Goal: Information Seeking & Learning: Compare options

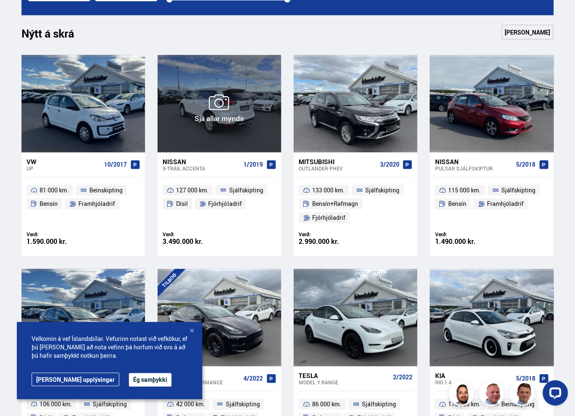
scroll to position [506, 0]
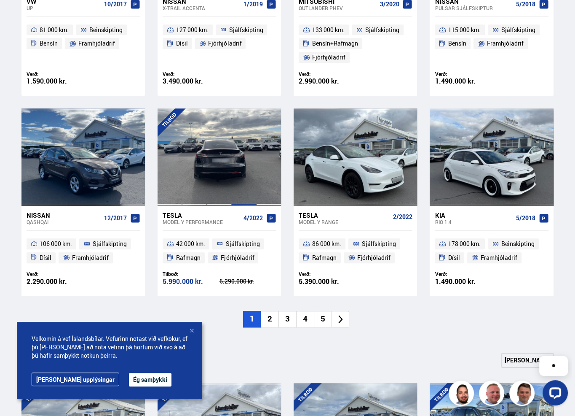
click at [243, 149] on div at bounding box center [244, 156] width 25 height 97
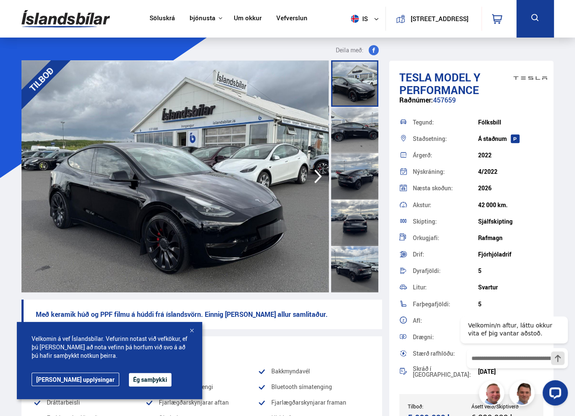
click at [319, 177] on icon "button" at bounding box center [318, 176] width 8 height 14
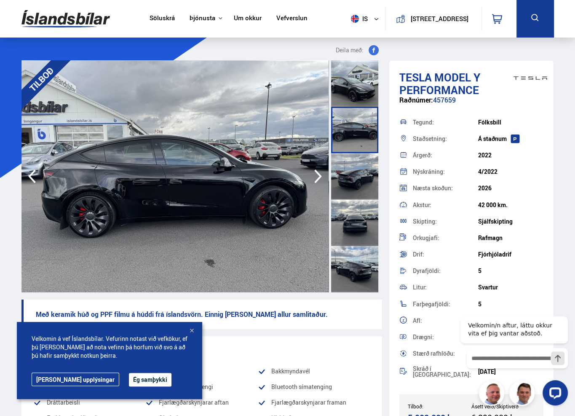
click at [319, 177] on icon "button" at bounding box center [318, 176] width 8 height 14
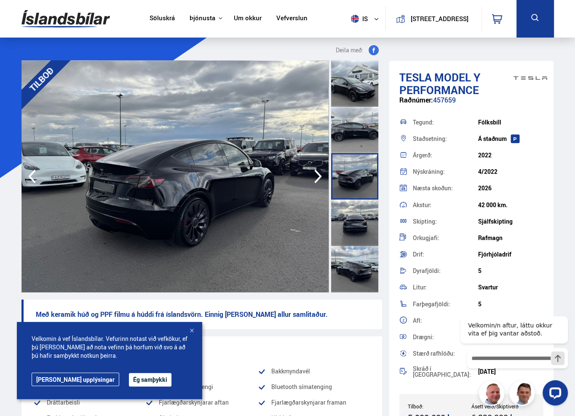
click at [319, 177] on icon "button" at bounding box center [318, 176] width 8 height 14
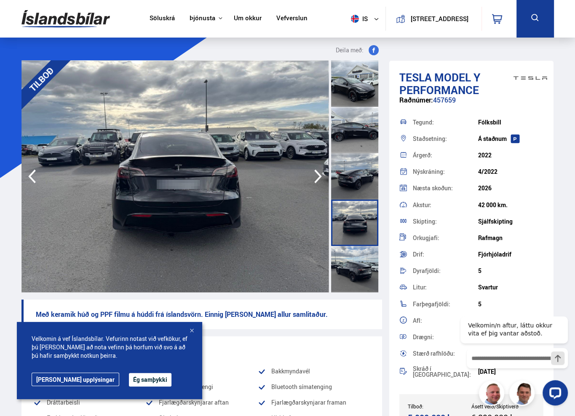
click at [319, 177] on icon "button" at bounding box center [318, 176] width 8 height 14
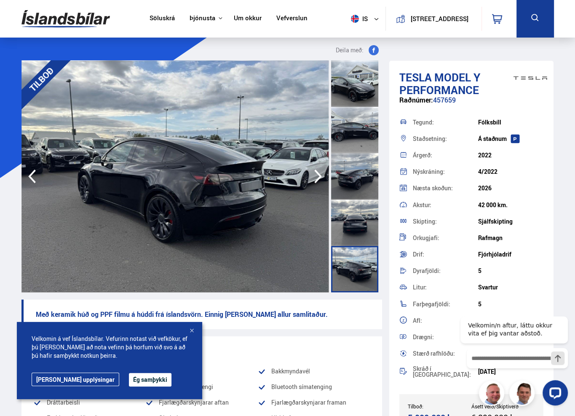
click at [319, 177] on icon "button" at bounding box center [318, 176] width 8 height 14
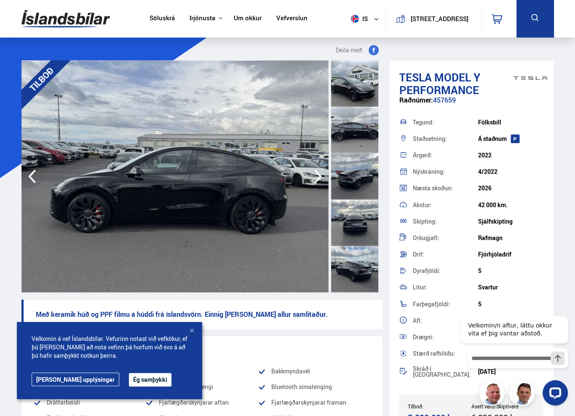
click at [319, 177] on icon "button" at bounding box center [318, 176] width 8 height 14
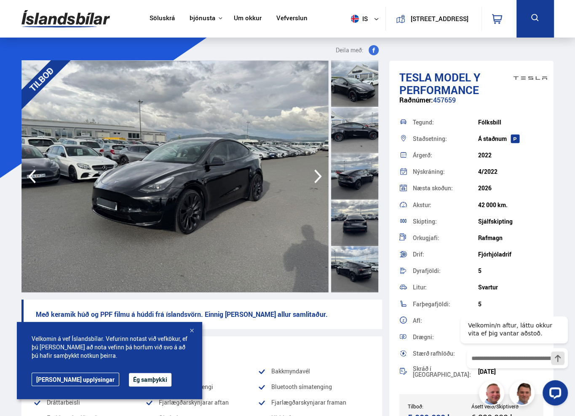
click at [319, 177] on icon "button" at bounding box center [318, 176] width 8 height 14
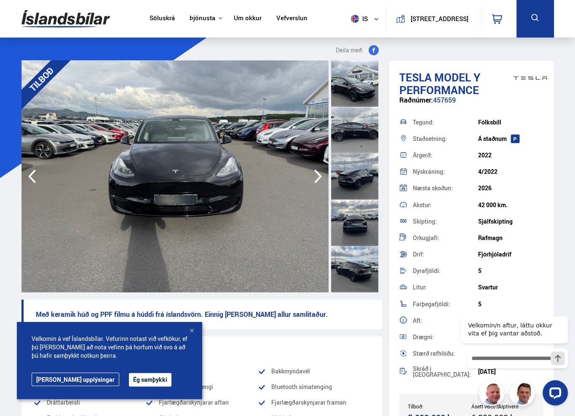
click at [319, 177] on icon "button" at bounding box center [318, 176] width 8 height 14
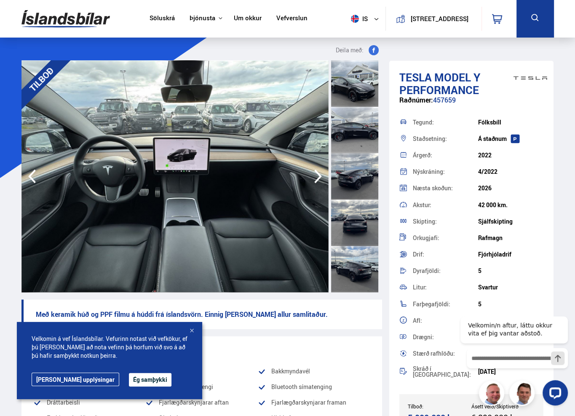
click at [319, 177] on icon "button" at bounding box center [318, 176] width 8 height 14
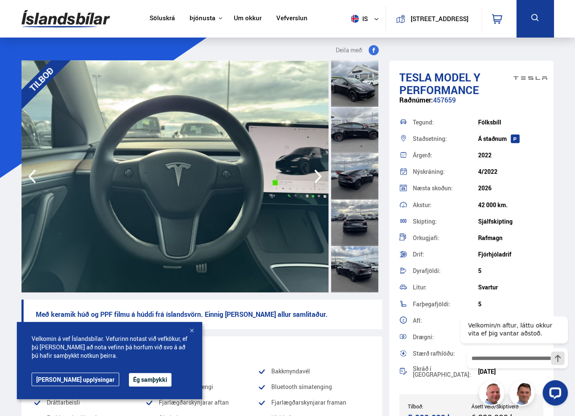
click at [319, 177] on icon "button" at bounding box center [318, 176] width 8 height 14
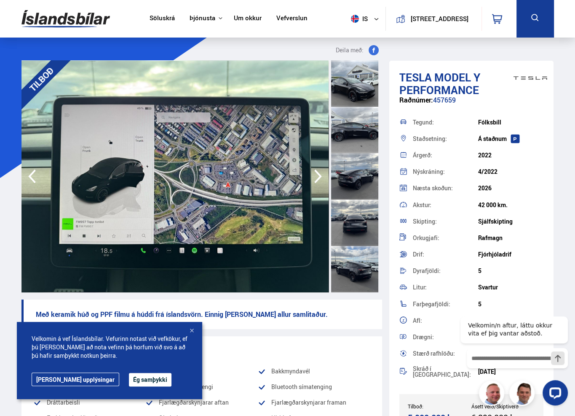
click at [319, 177] on icon "button" at bounding box center [318, 176] width 8 height 14
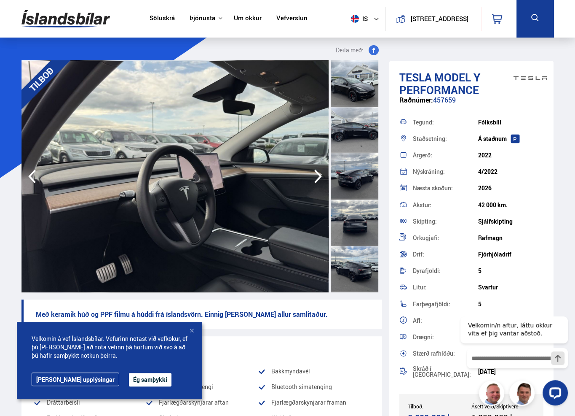
click at [319, 177] on icon "button" at bounding box center [318, 176] width 8 height 14
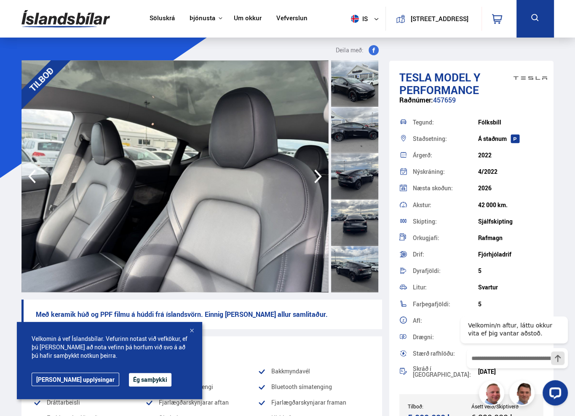
click at [152, 19] on link "Söluskrá" at bounding box center [162, 18] width 25 height 9
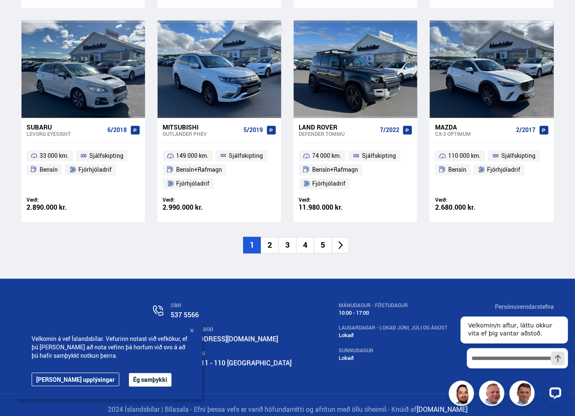
scroll to position [1222, 0]
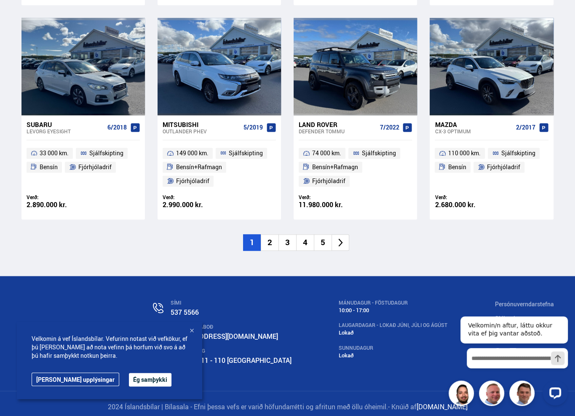
click at [271, 241] on li "2" at bounding box center [270, 242] width 18 height 16
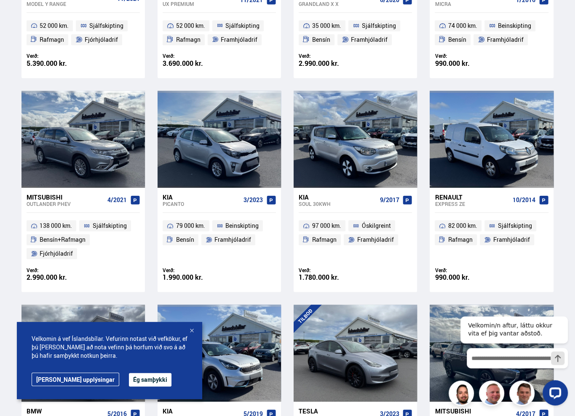
scroll to position [717, 0]
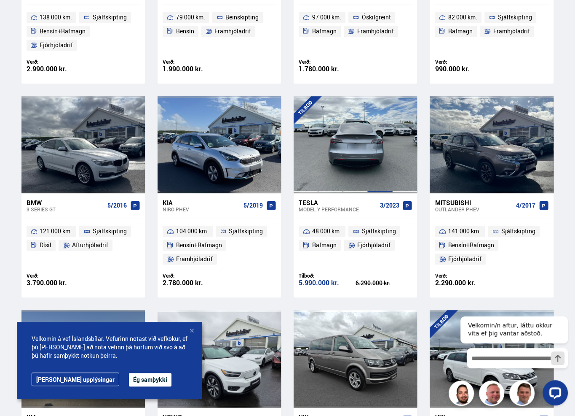
click at [374, 129] on div at bounding box center [380, 144] width 25 height 97
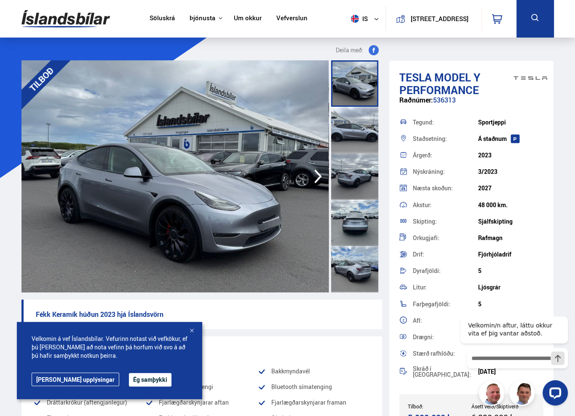
click at [319, 176] on icon "button" at bounding box center [318, 176] width 8 height 14
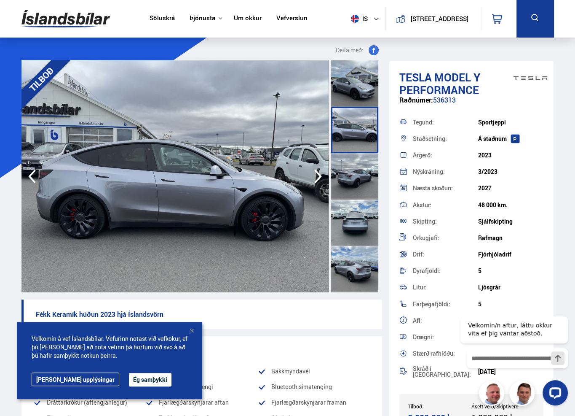
click at [319, 176] on icon "button" at bounding box center [318, 176] width 8 height 14
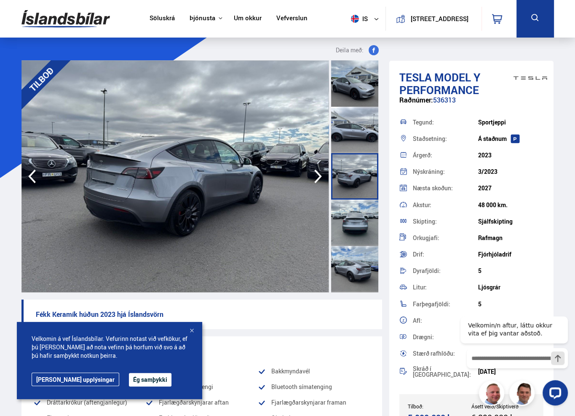
click at [319, 176] on icon "button" at bounding box center [318, 176] width 8 height 14
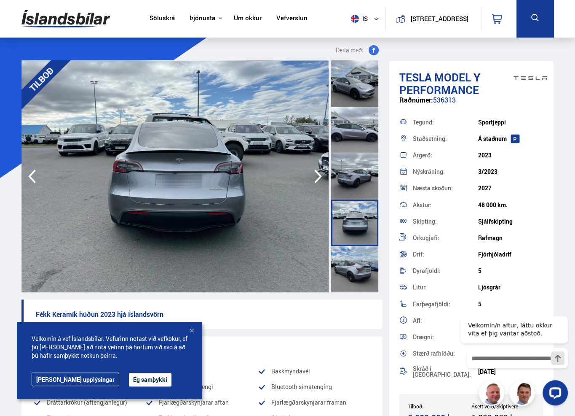
click at [319, 176] on icon "button" at bounding box center [318, 176] width 8 height 14
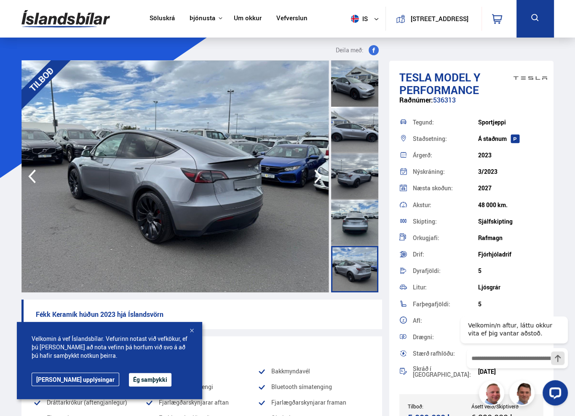
click at [319, 176] on icon "button" at bounding box center [318, 176] width 8 height 14
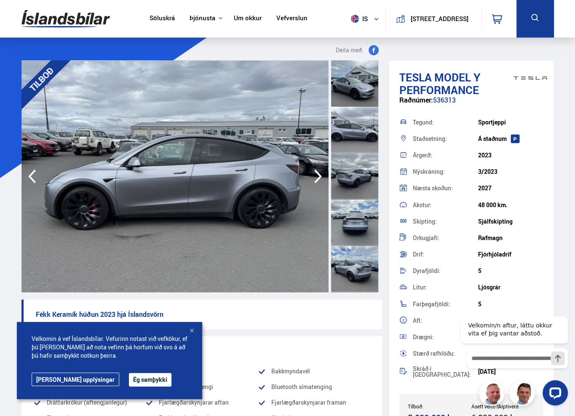
click at [319, 176] on icon "button" at bounding box center [318, 176] width 8 height 14
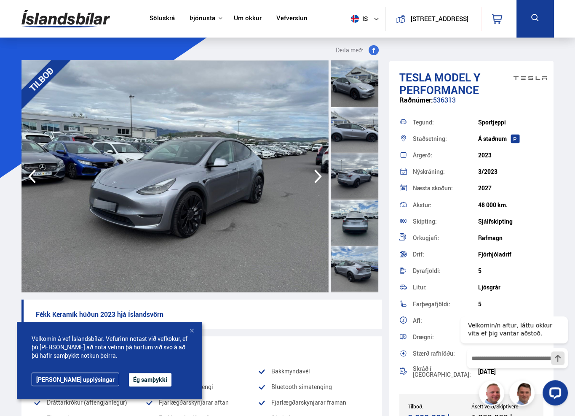
click at [319, 176] on icon "button" at bounding box center [318, 176] width 8 height 14
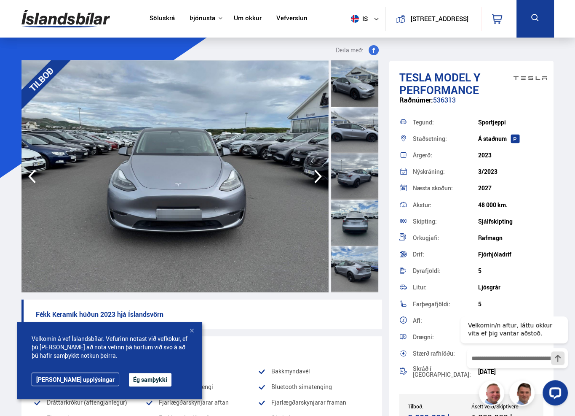
click at [319, 176] on icon "button" at bounding box center [318, 176] width 8 height 14
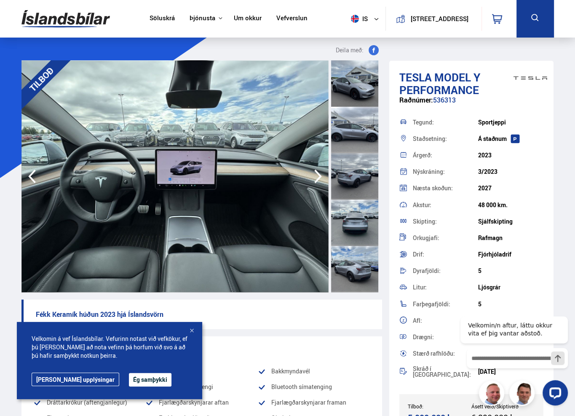
click at [319, 176] on icon "button" at bounding box center [318, 176] width 8 height 14
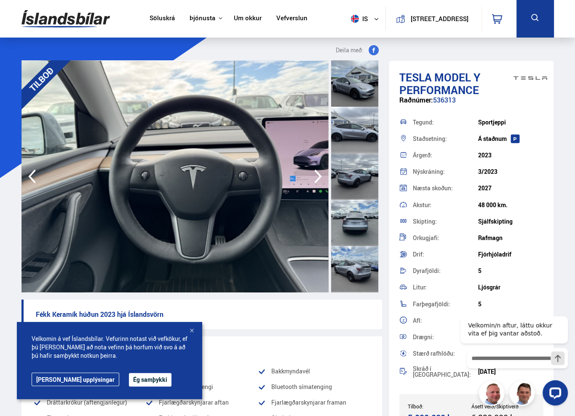
click at [319, 176] on icon "button" at bounding box center [318, 176] width 8 height 14
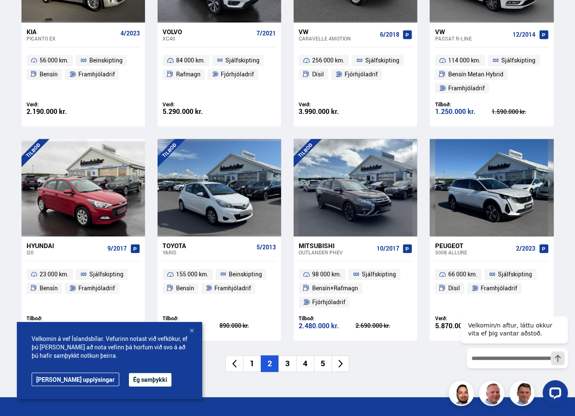
scroll to position [1186, 0]
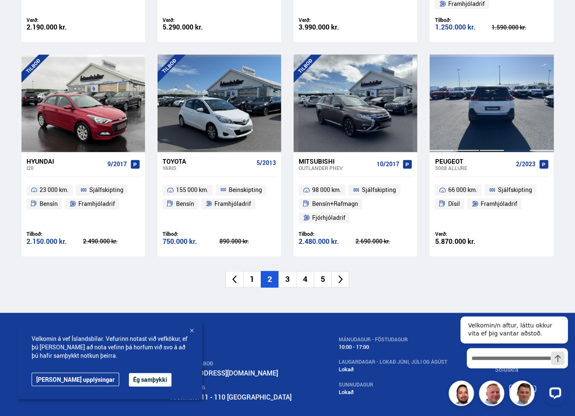
click at [514, 125] on div at bounding box center [517, 102] width 25 height 97
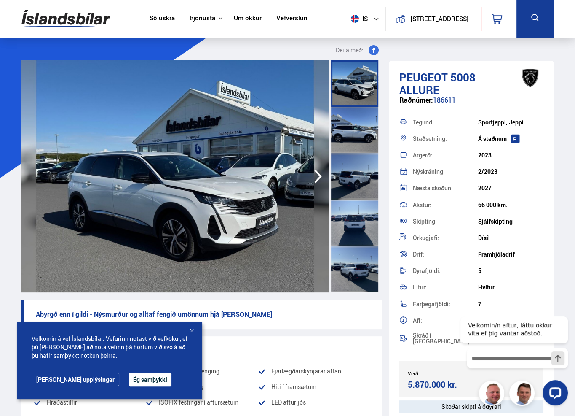
click at [314, 176] on icon "button" at bounding box center [318, 176] width 17 height 20
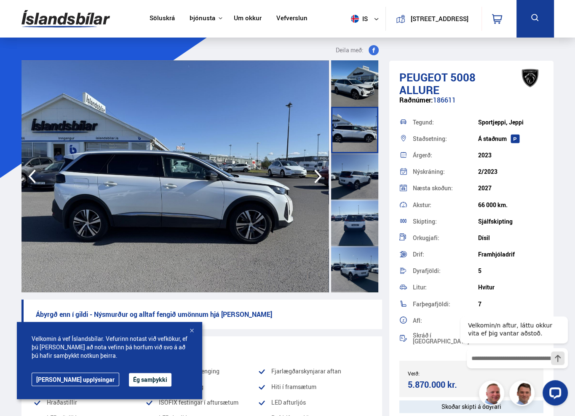
click at [314, 176] on icon "button" at bounding box center [318, 176] width 17 height 20
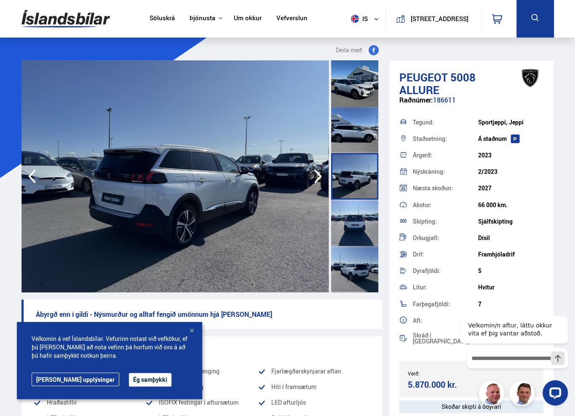
click at [314, 176] on icon "button" at bounding box center [318, 176] width 17 height 20
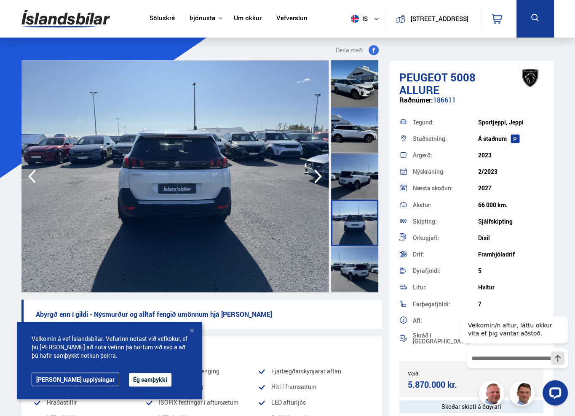
click at [314, 176] on icon "button" at bounding box center [318, 176] width 17 height 20
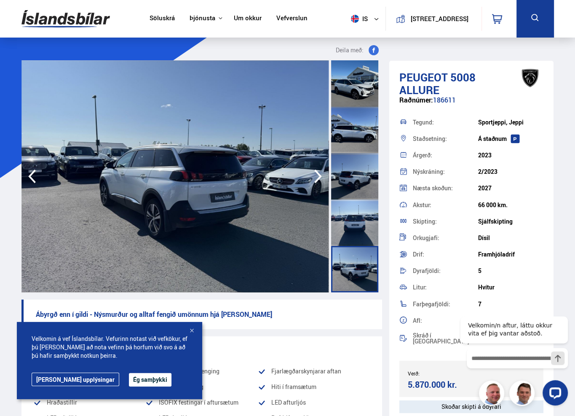
click at [314, 176] on icon "button" at bounding box center [318, 176] width 17 height 20
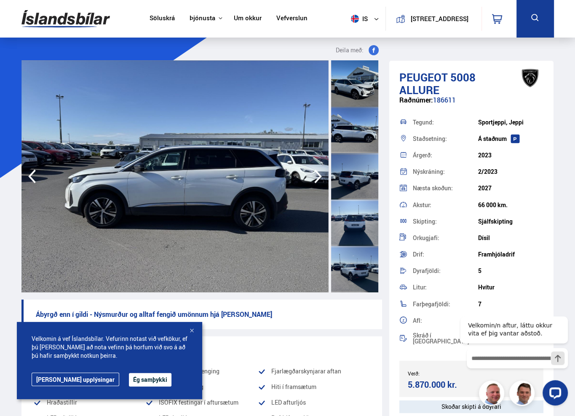
click at [314, 176] on icon "button" at bounding box center [318, 176] width 17 height 20
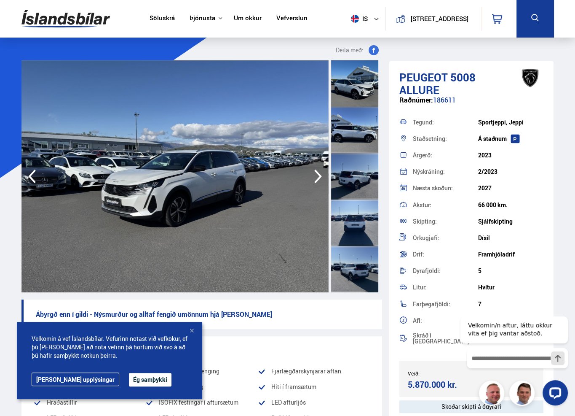
click at [314, 176] on icon "button" at bounding box center [318, 176] width 17 height 20
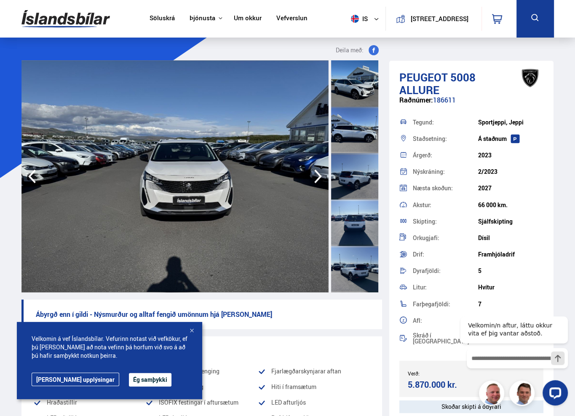
click at [314, 176] on icon "button" at bounding box center [318, 176] width 17 height 20
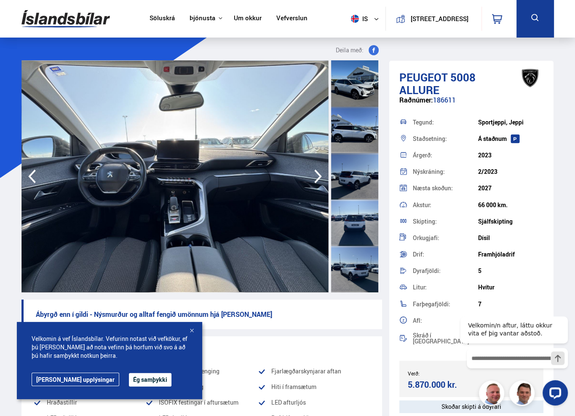
click at [314, 176] on icon "button" at bounding box center [318, 176] width 17 height 20
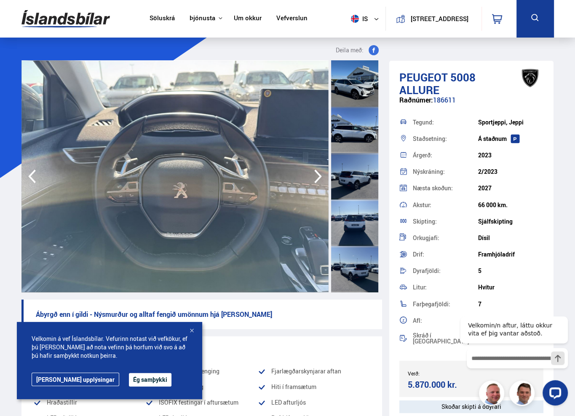
click at [314, 176] on icon "button" at bounding box center [318, 176] width 17 height 20
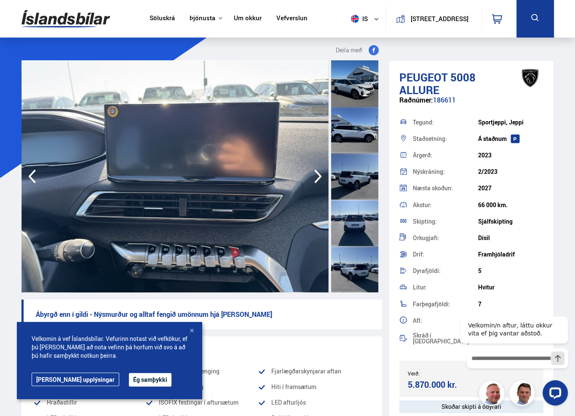
click at [314, 176] on icon "button" at bounding box center [318, 176] width 17 height 20
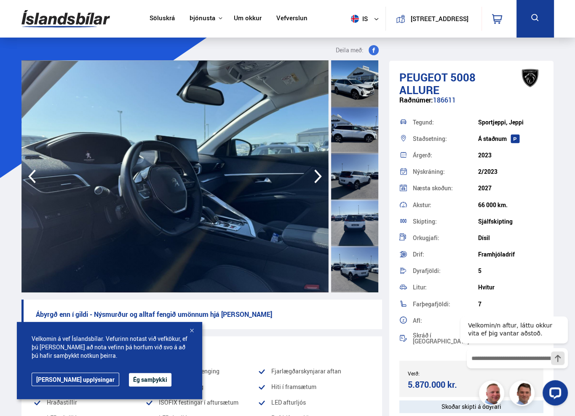
click at [314, 176] on icon "button" at bounding box center [318, 176] width 17 height 20
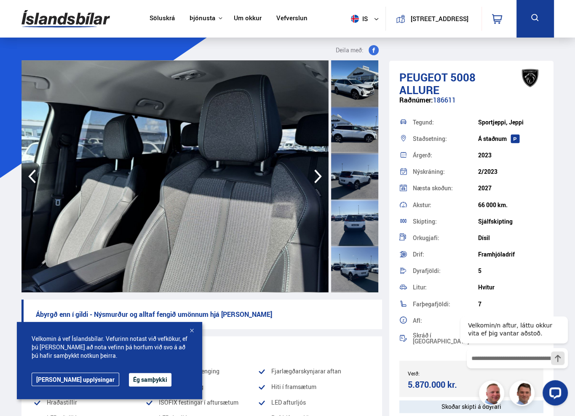
click at [314, 176] on icon "button" at bounding box center [318, 176] width 17 height 20
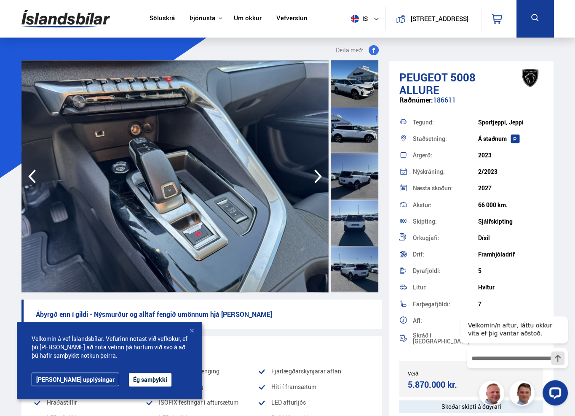
click at [303, 174] on img at bounding box center [174, 176] width 307 height 232
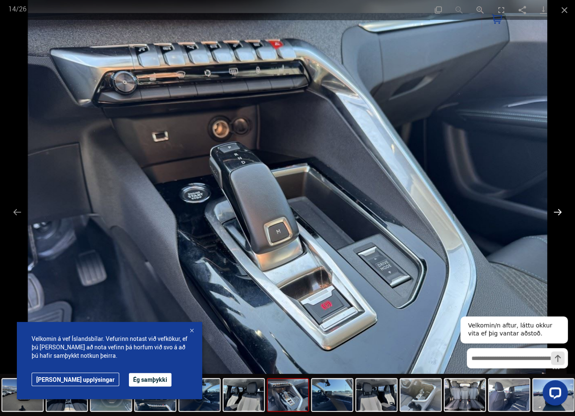
click at [558, 212] on button "Next slide" at bounding box center [558, 212] width 18 height 16
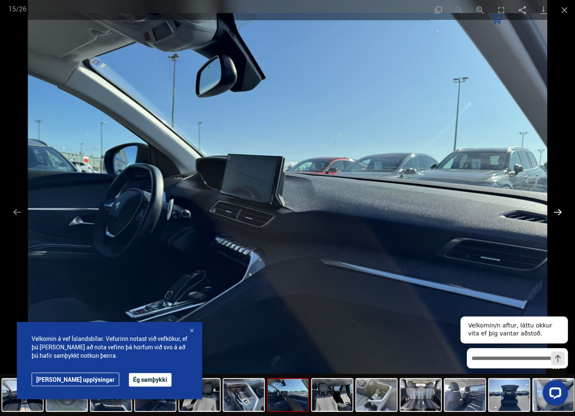
click at [558, 212] on button "Next slide" at bounding box center [558, 212] width 18 height 16
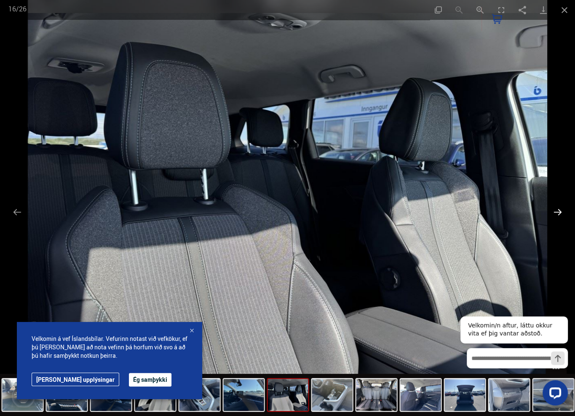
click at [558, 212] on button "Next slide" at bounding box center [558, 212] width 18 height 16
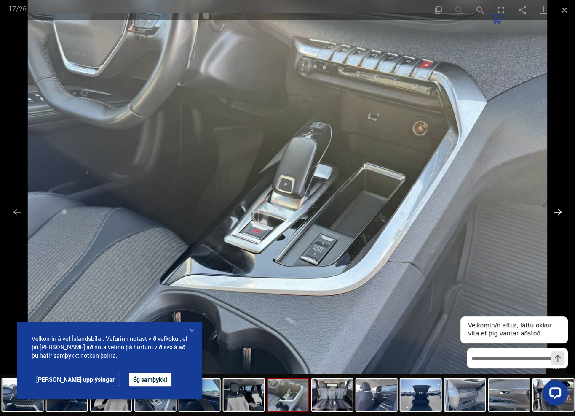
click at [558, 212] on button "Next slide" at bounding box center [558, 212] width 18 height 16
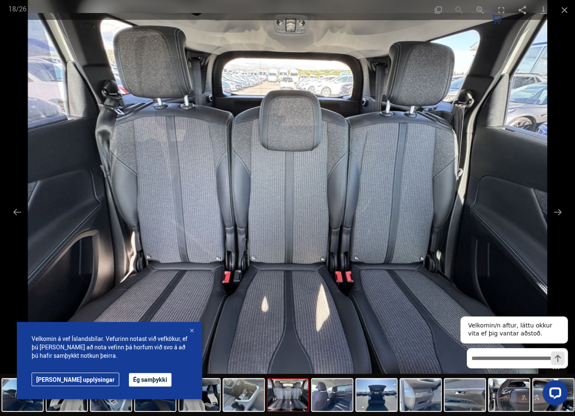
click at [192, 330] on div at bounding box center [192, 331] width 8 height 8
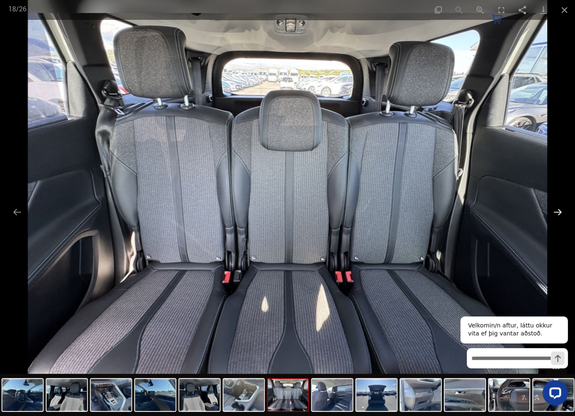
click at [560, 214] on button "Next slide" at bounding box center [558, 212] width 18 height 16
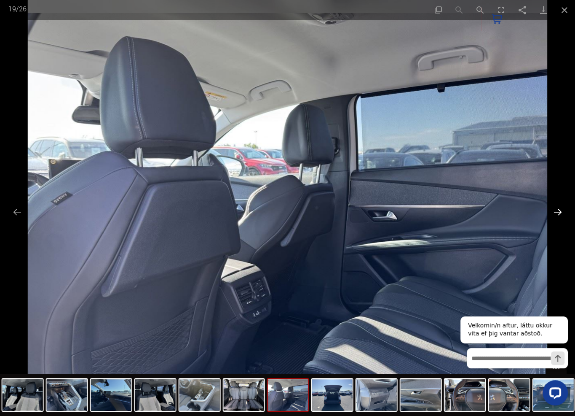
click at [560, 214] on button "Next slide" at bounding box center [558, 212] width 18 height 16
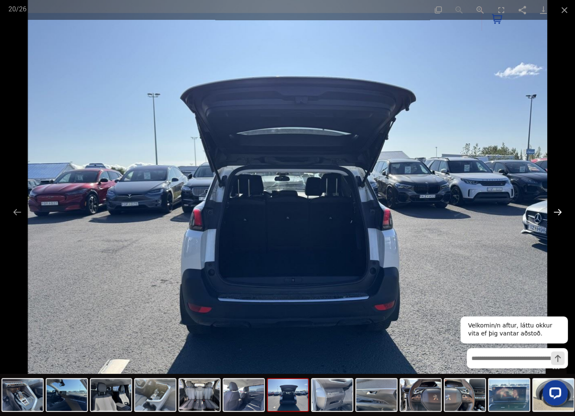
click at [560, 214] on button "Next slide" at bounding box center [558, 212] width 18 height 16
